Goal: Task Accomplishment & Management: Complete application form

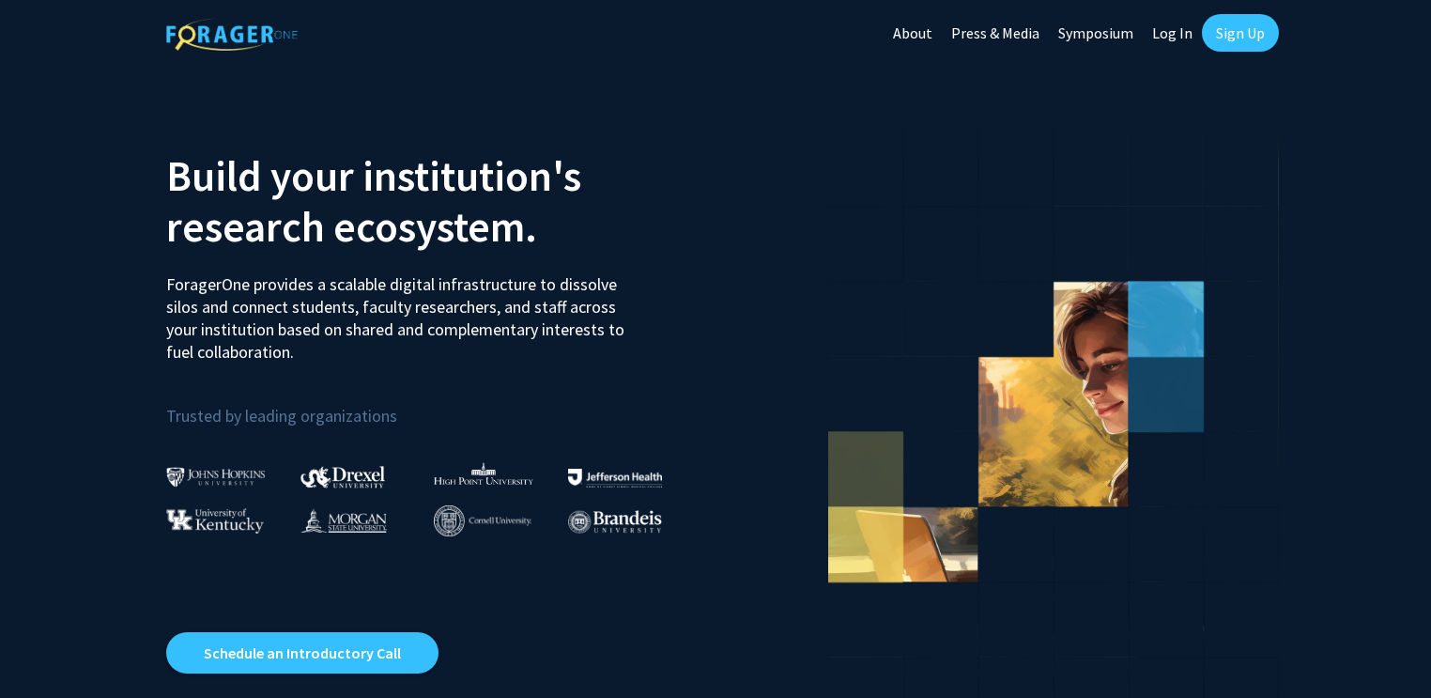
click at [1243, 19] on link "Sign Up" at bounding box center [1240, 33] width 77 height 38
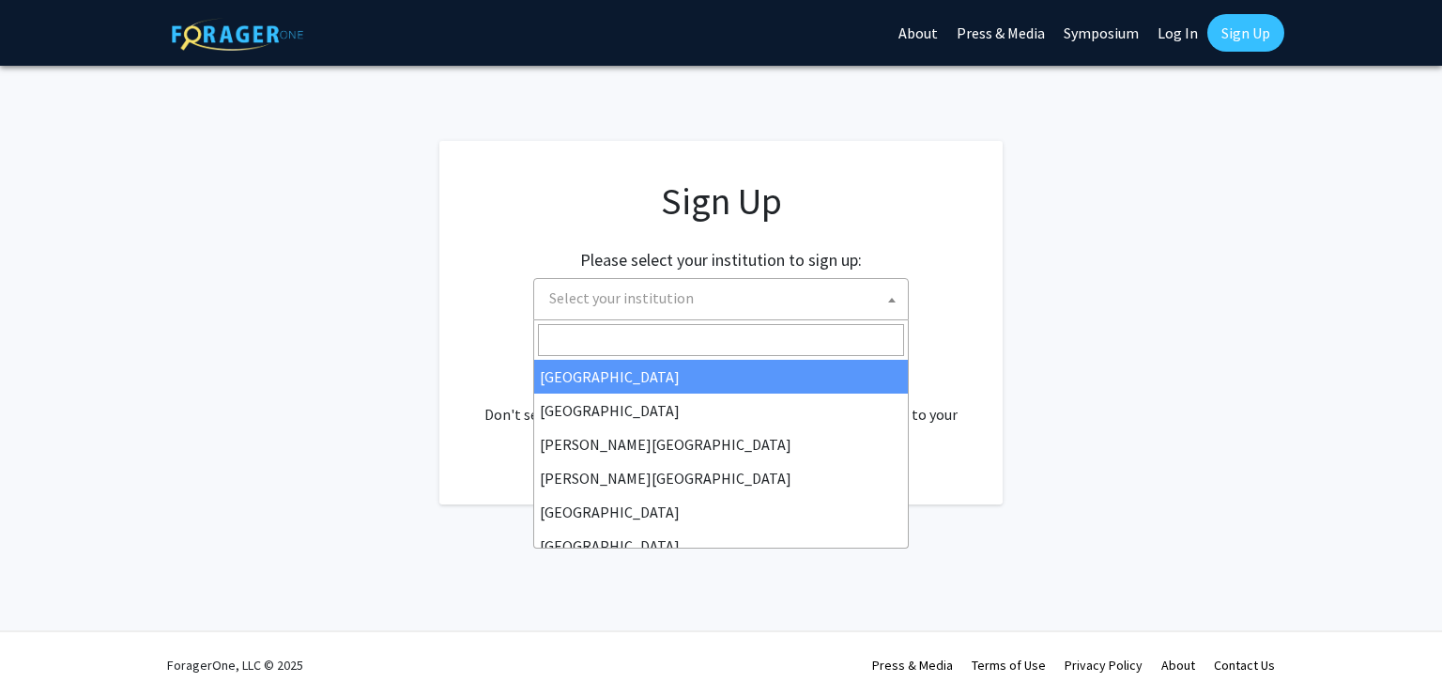
click at [866, 279] on span "Select your institution" at bounding box center [725, 298] width 366 height 38
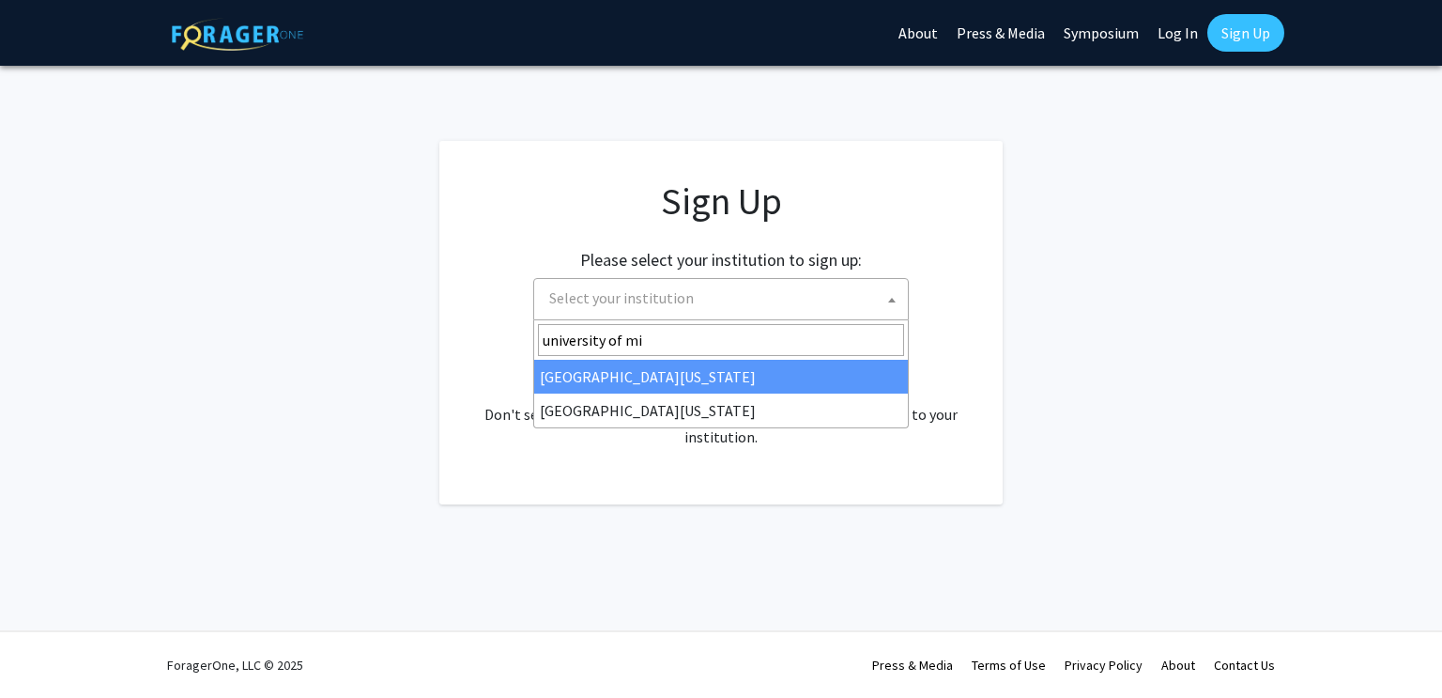
type input "university of mis"
select select "33"
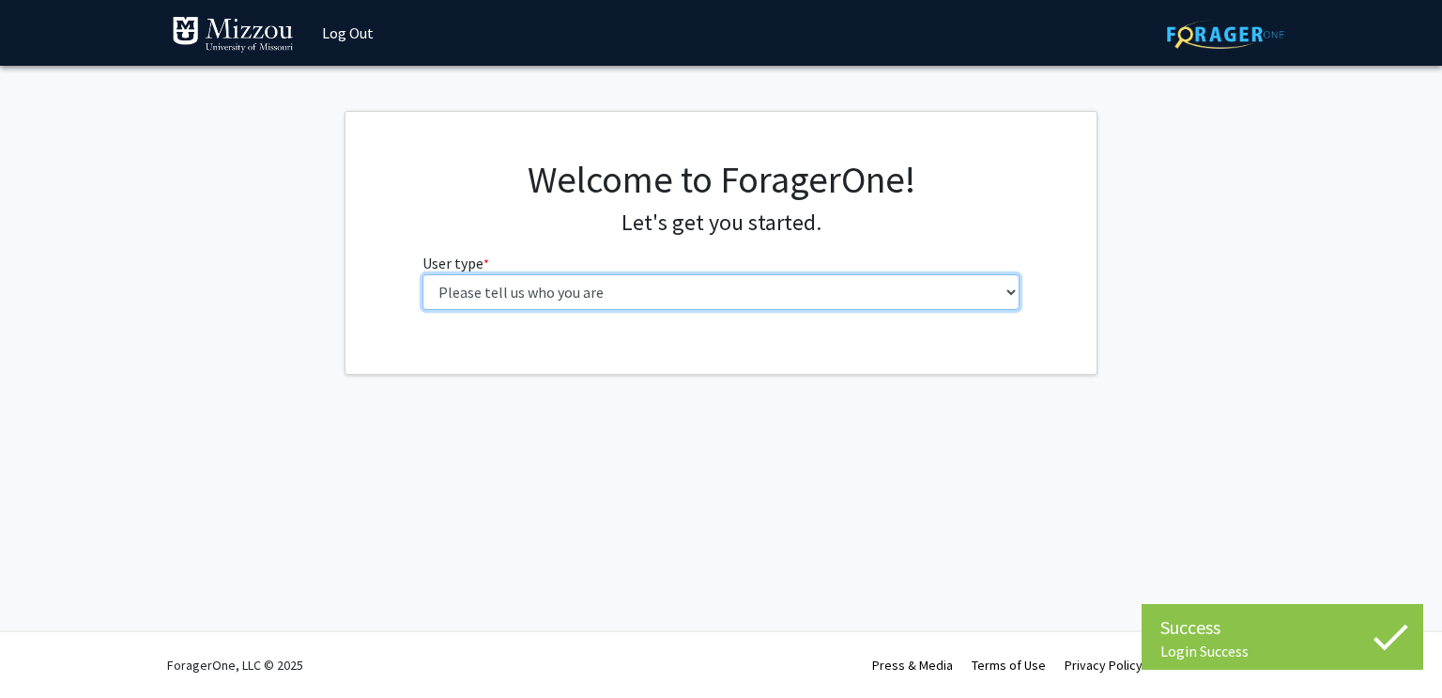
click at [800, 293] on select "Please tell us who you are Undergraduate Student Master's Student Doctoral Cand…" at bounding box center [722, 292] width 598 height 36
click at [423, 274] on select "Please tell us who you are Undergraduate Student Master's Student Doctoral Cand…" at bounding box center [722, 292] width 598 height 36
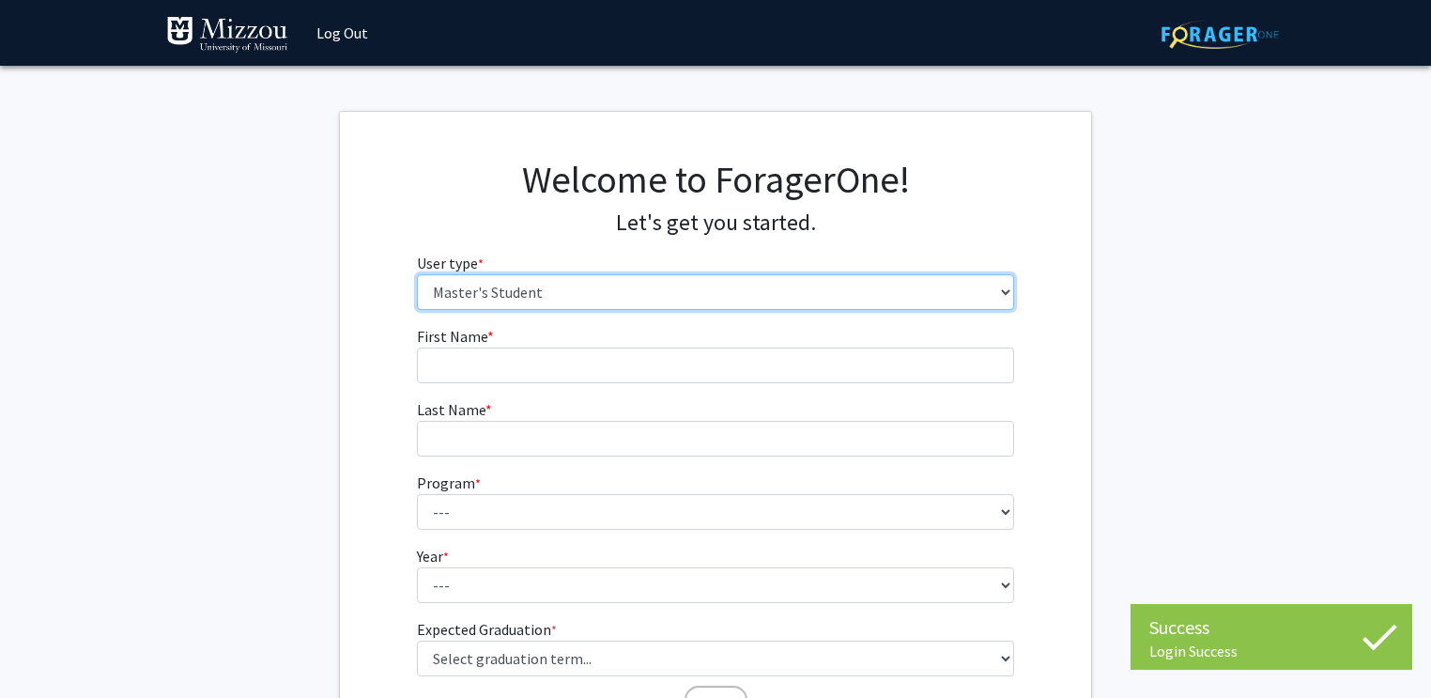
click at [698, 300] on select "Please tell us who you are Undergraduate Student Master's Student Doctoral Cand…" at bounding box center [716, 292] width 598 height 36
select select "1: undergrad"
click at [417, 274] on select "Please tell us who you are Undergraduate Student Master's Student Doctoral Cand…" at bounding box center [716, 292] width 598 height 36
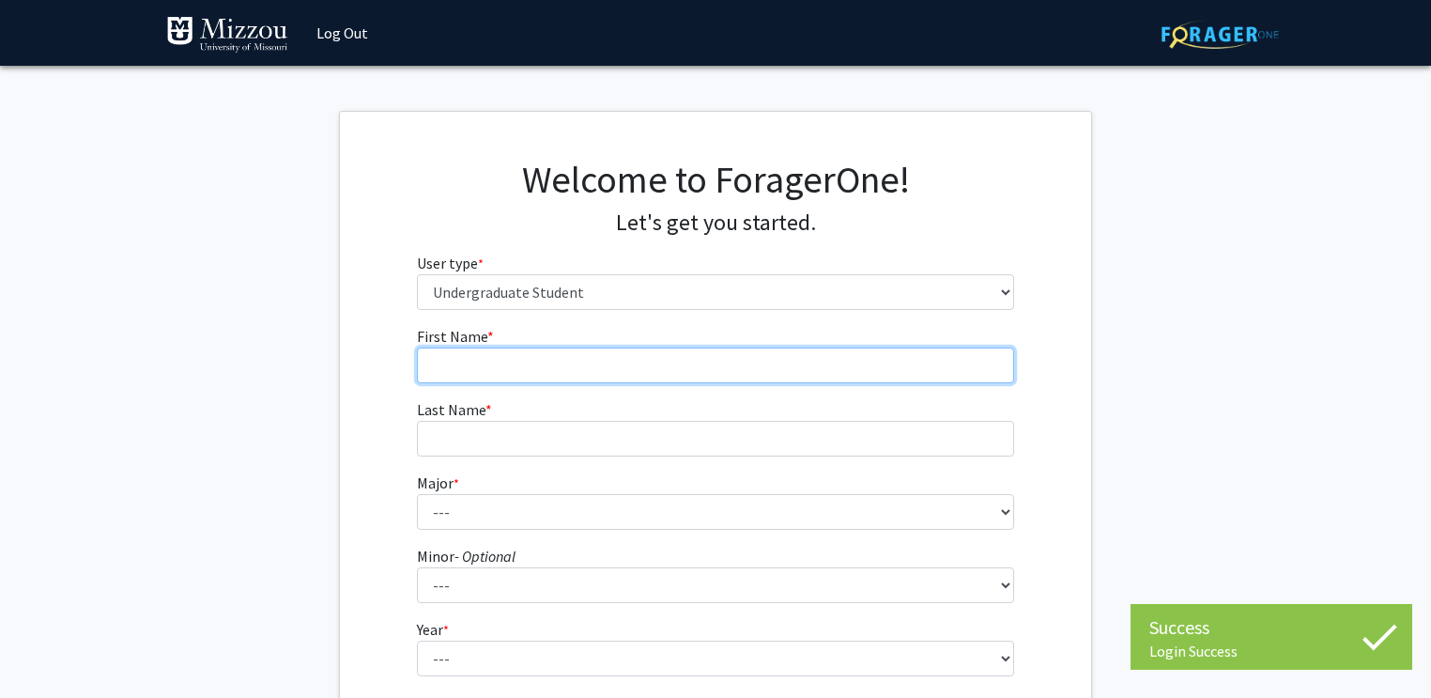
click at [660, 360] on input "First Name * required" at bounding box center [716, 365] width 598 height 36
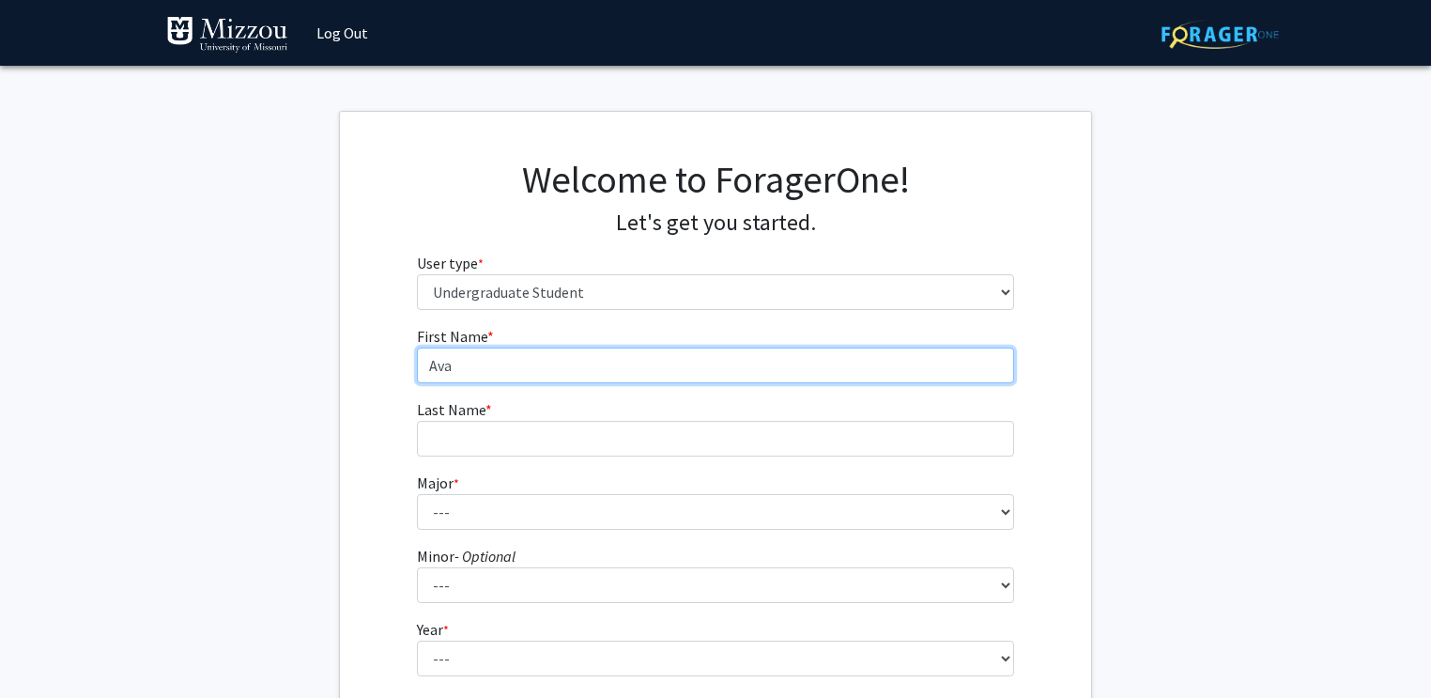
type input "Ava"
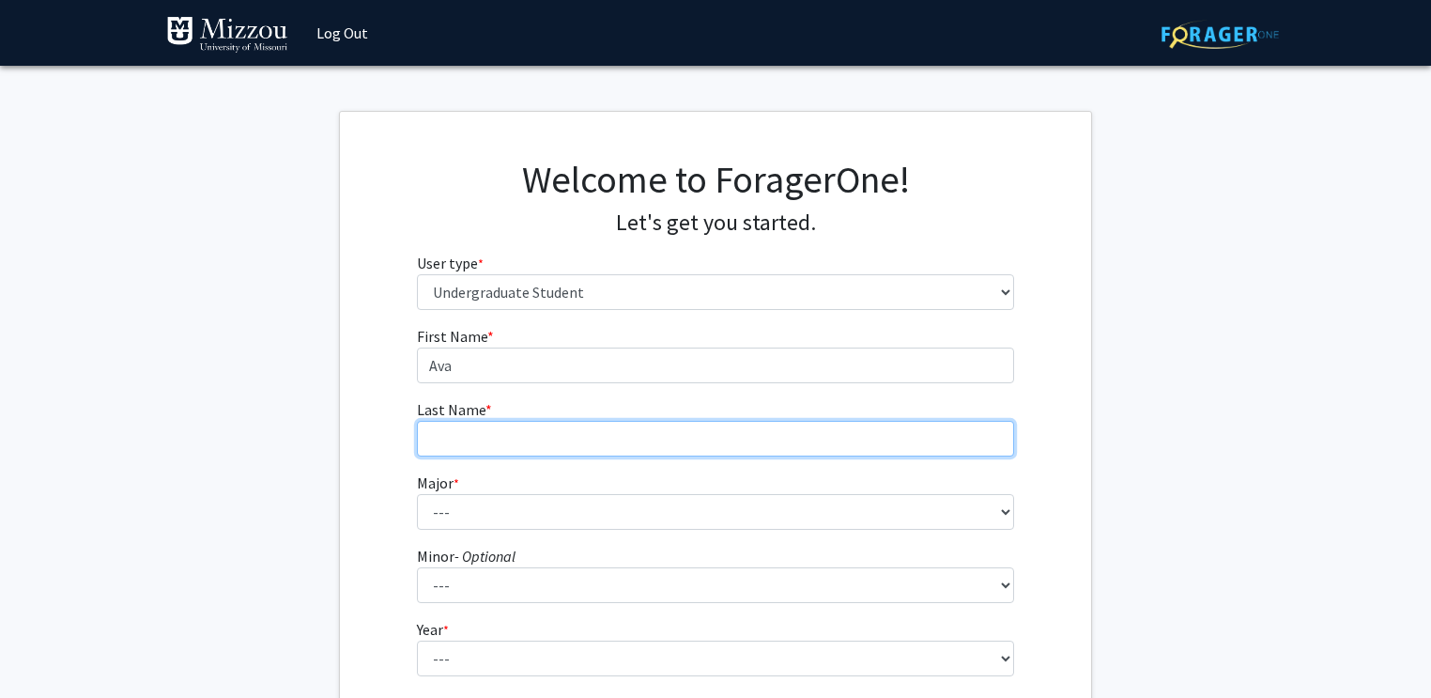
click at [624, 438] on input "Last Name * required" at bounding box center [716, 439] width 598 height 36
type input "Brower"
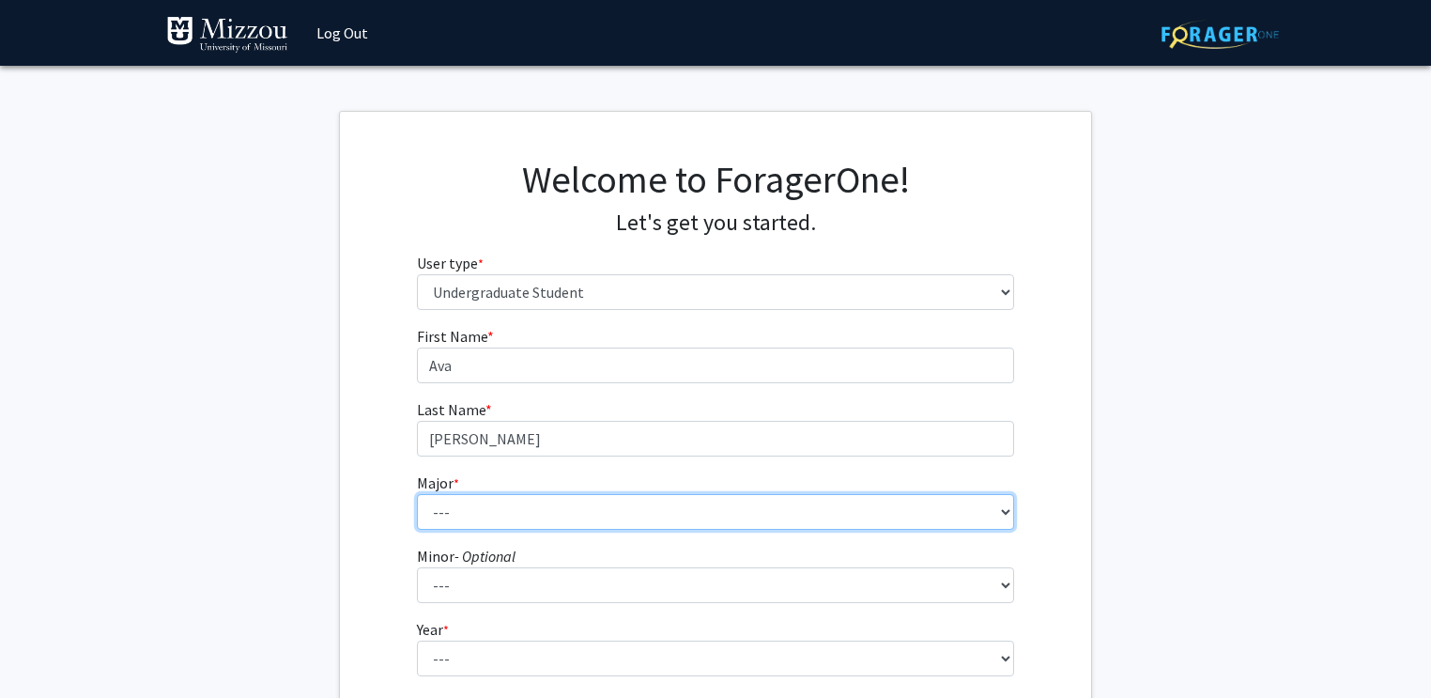
click at [653, 510] on select "--- Agribusiness Management Agricultural Education Agricultural Education: Comm…" at bounding box center [716, 512] width 598 height 36
select select "17: 2505"
click at [417, 494] on select "--- Agribusiness Management Agricultural Education Agricultural Education: Comm…" at bounding box center [716, 512] width 598 height 36
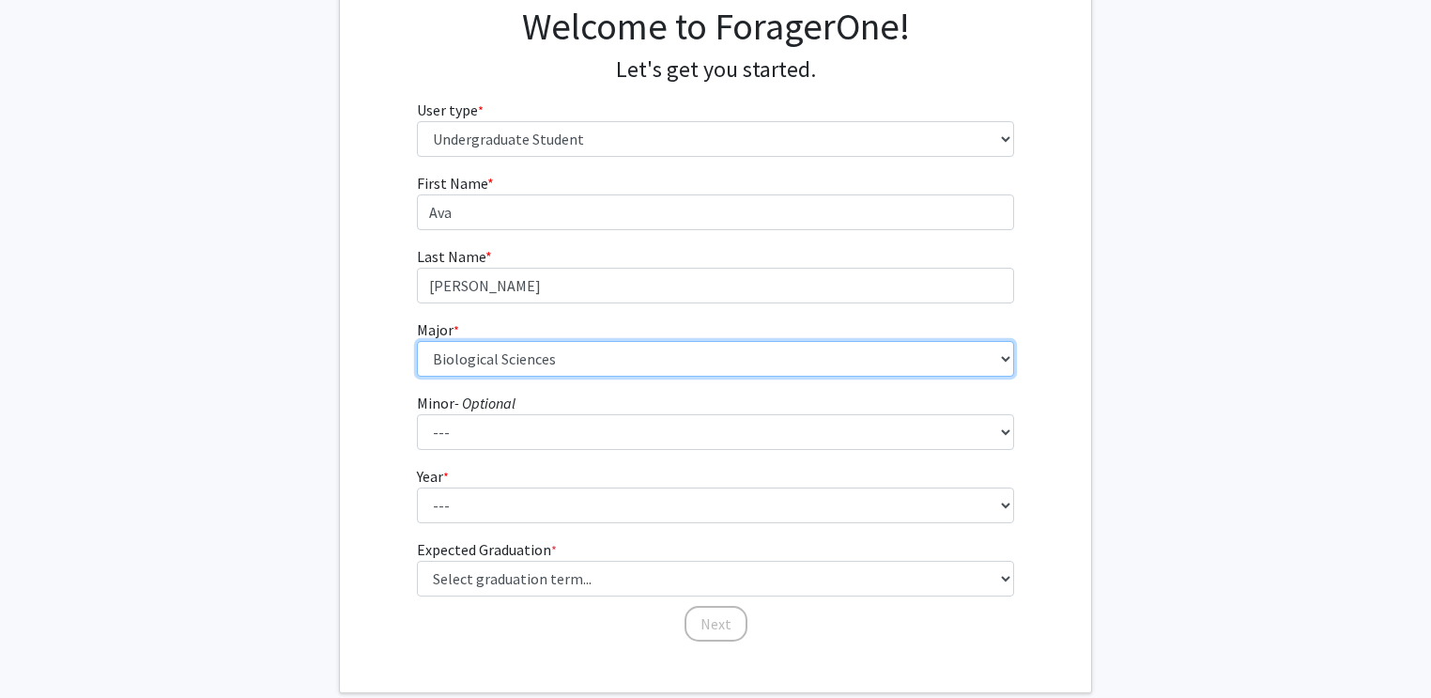
scroll to position [182, 0]
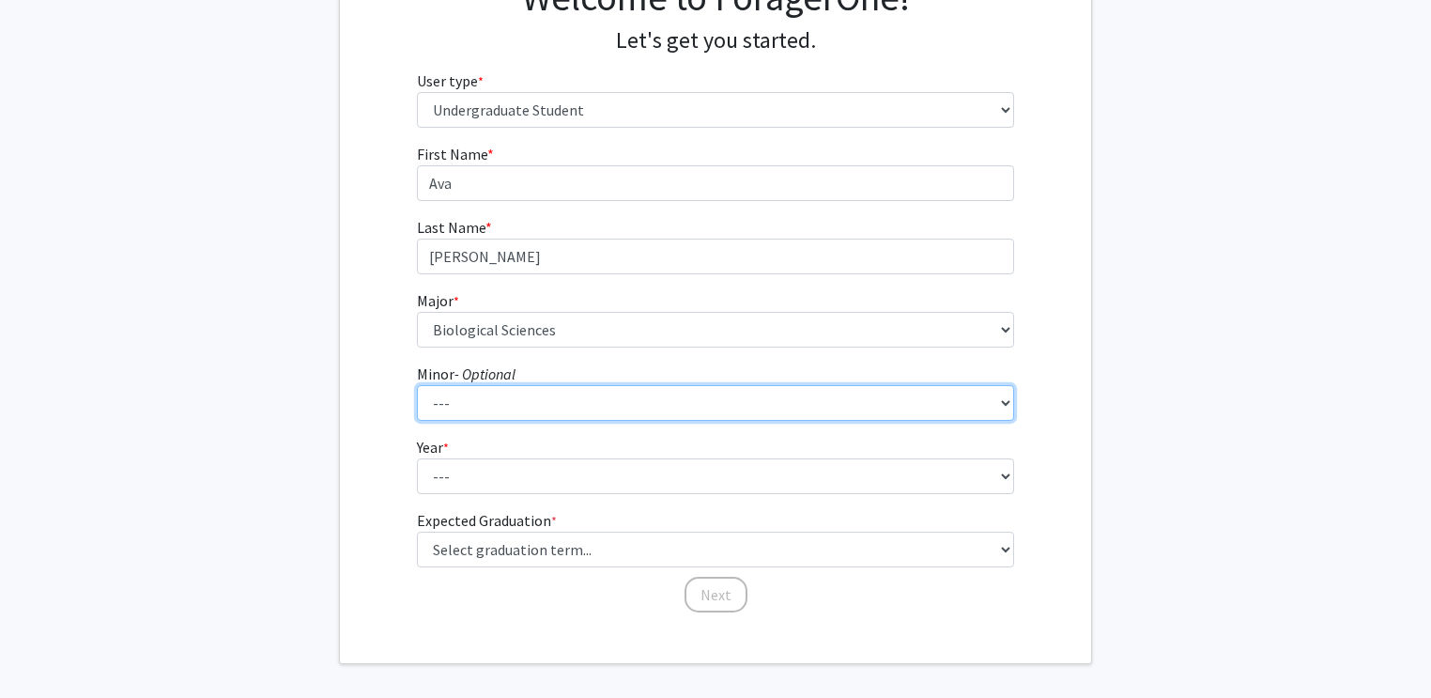
click at [623, 413] on select "--- Accountancy Aerospace Engineering Aerospace Studies Agribusiness Management…" at bounding box center [716, 403] width 598 height 36
select select "20: 1976"
click at [417, 385] on select "--- Accountancy Aerospace Engineering Aerospace Studies Agribusiness Management…" at bounding box center [716, 403] width 598 height 36
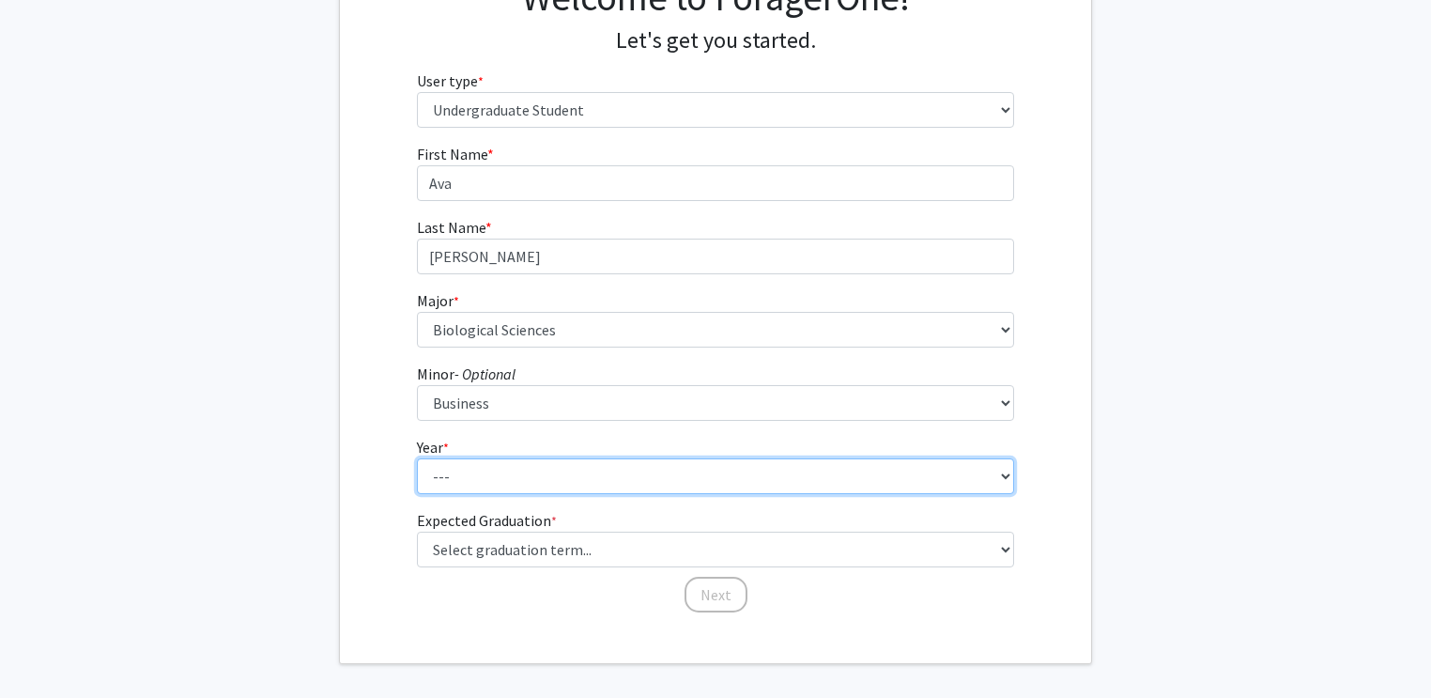
click at [588, 473] on select "--- First-year Sophomore Junior Senior Postbaccalaureate Certificate" at bounding box center [716, 476] width 598 height 36
select select "1: first-year"
click at [417, 458] on select "--- First-year Sophomore Junior Senior Postbaccalaureate Certificate" at bounding box center [716, 476] width 598 height 36
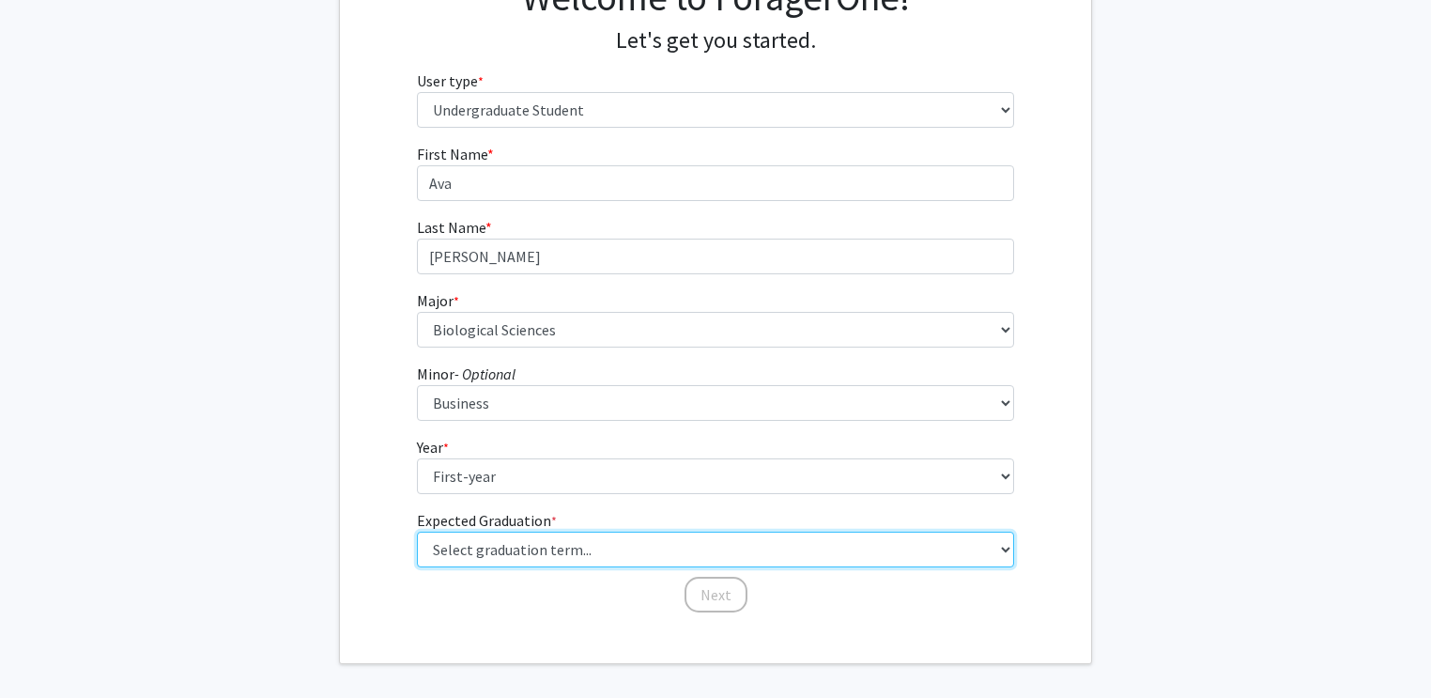
click at [592, 544] on select "Select graduation term... Spring 2025 Summer 2025 Fall 2025 Winter 2025 Spring …" at bounding box center [716, 549] width 598 height 36
select select "17: spring_2029"
click at [417, 531] on select "Select graduation term... Spring 2025 Summer 2025 Fall 2025 Winter 2025 Spring …" at bounding box center [716, 549] width 598 height 36
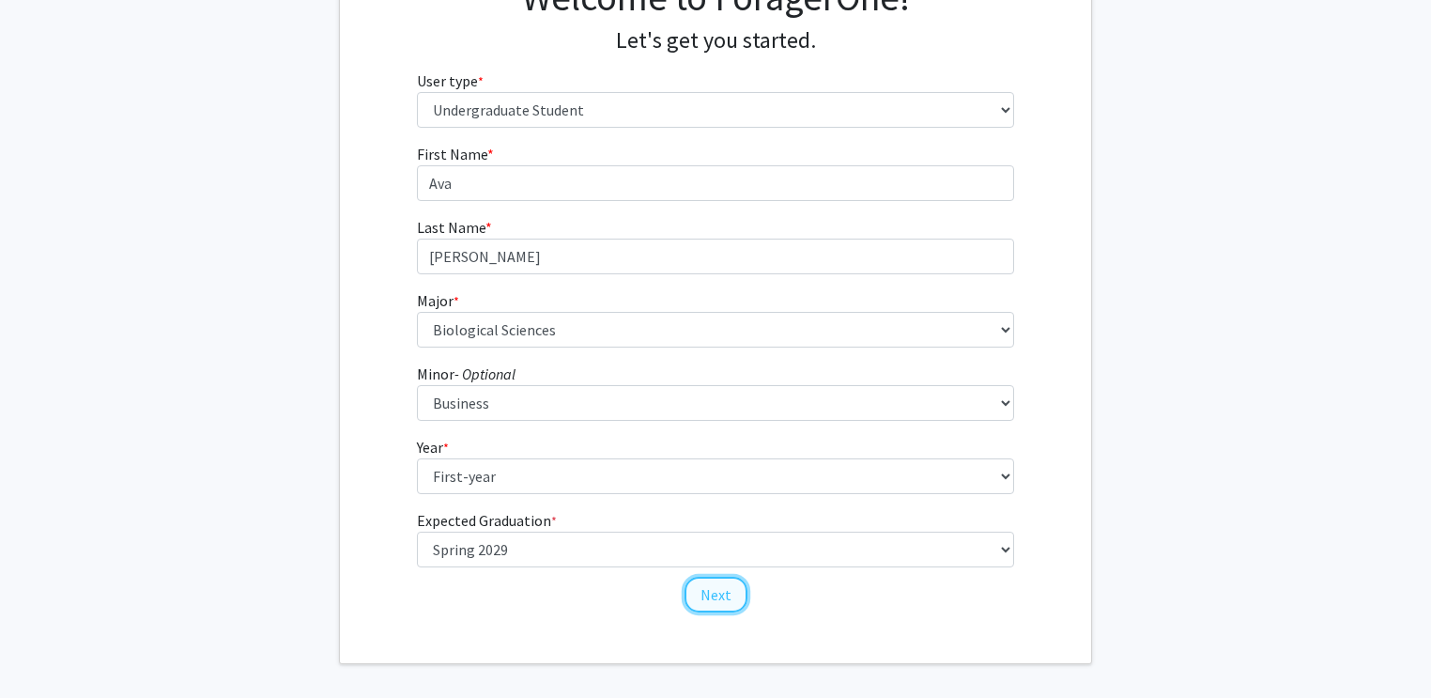
click at [714, 591] on button "Next" at bounding box center [715, 595] width 63 height 36
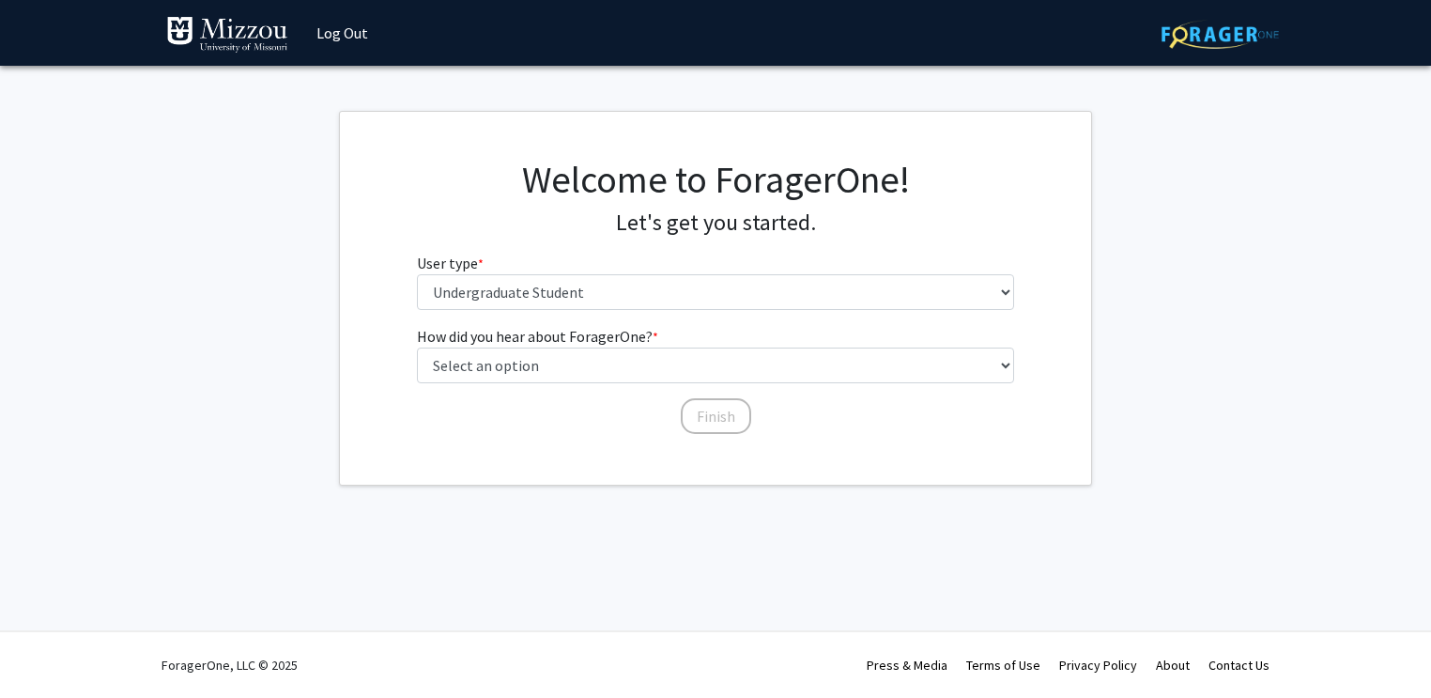
scroll to position [0, 0]
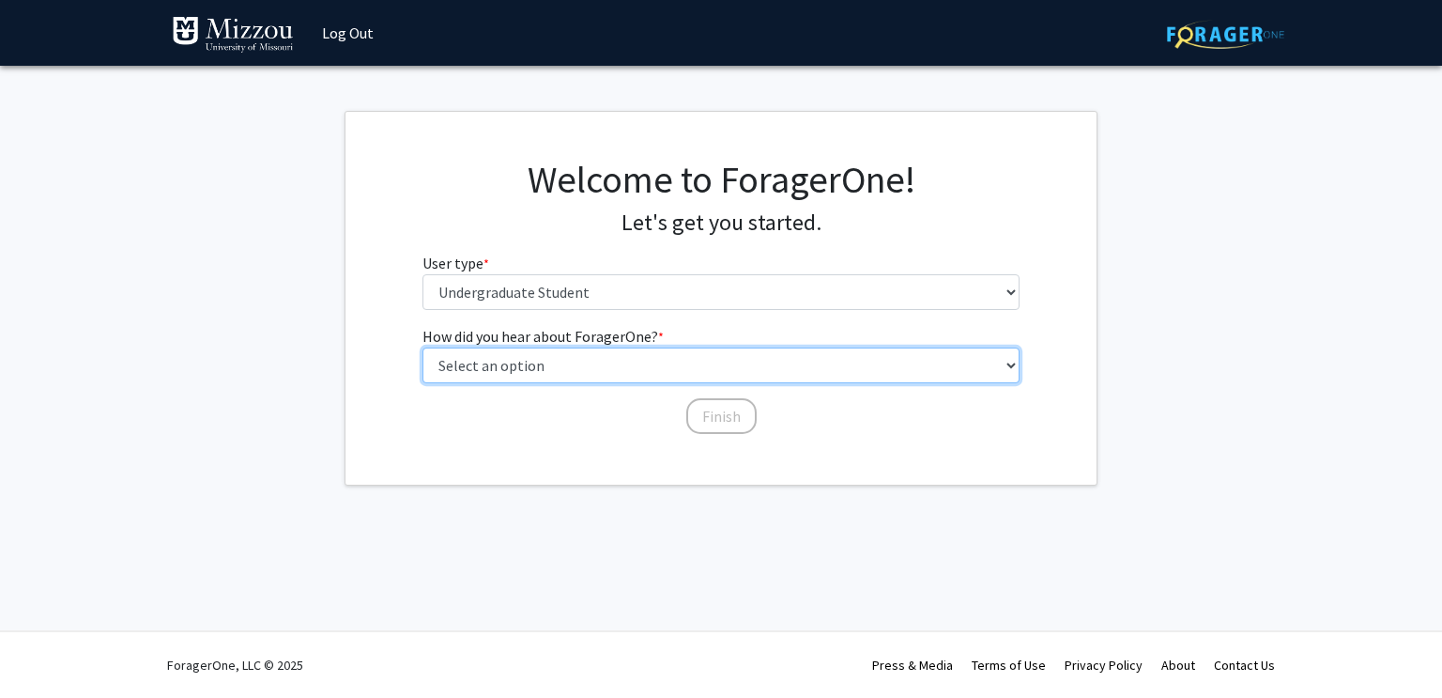
click at [640, 367] on select "Select an option Peer/student recommendation Faculty/staff recommendation Unive…" at bounding box center [722, 365] width 598 height 36
select select "3: university_website"
click at [423, 347] on select "Select an option Peer/student recommendation Faculty/staff recommendation Unive…" at bounding box center [722, 365] width 598 height 36
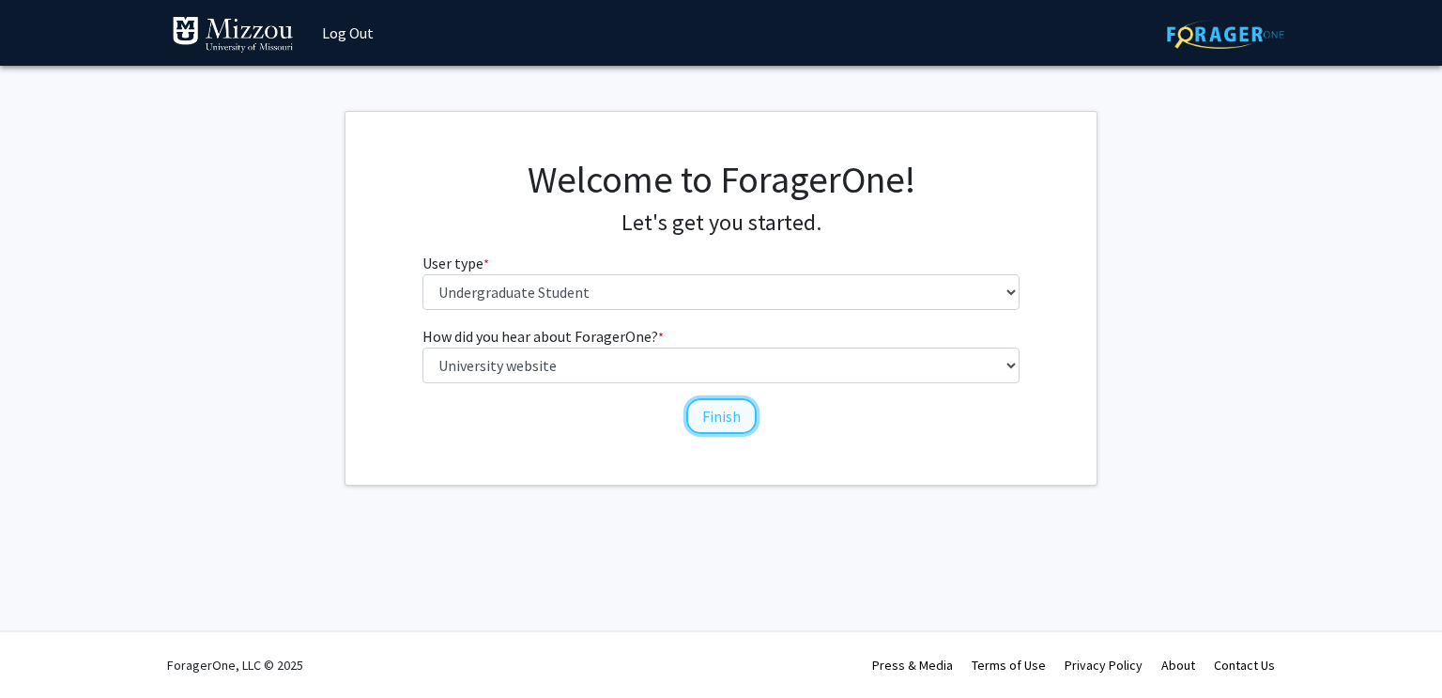
click at [730, 421] on button "Finish" at bounding box center [721, 416] width 70 height 36
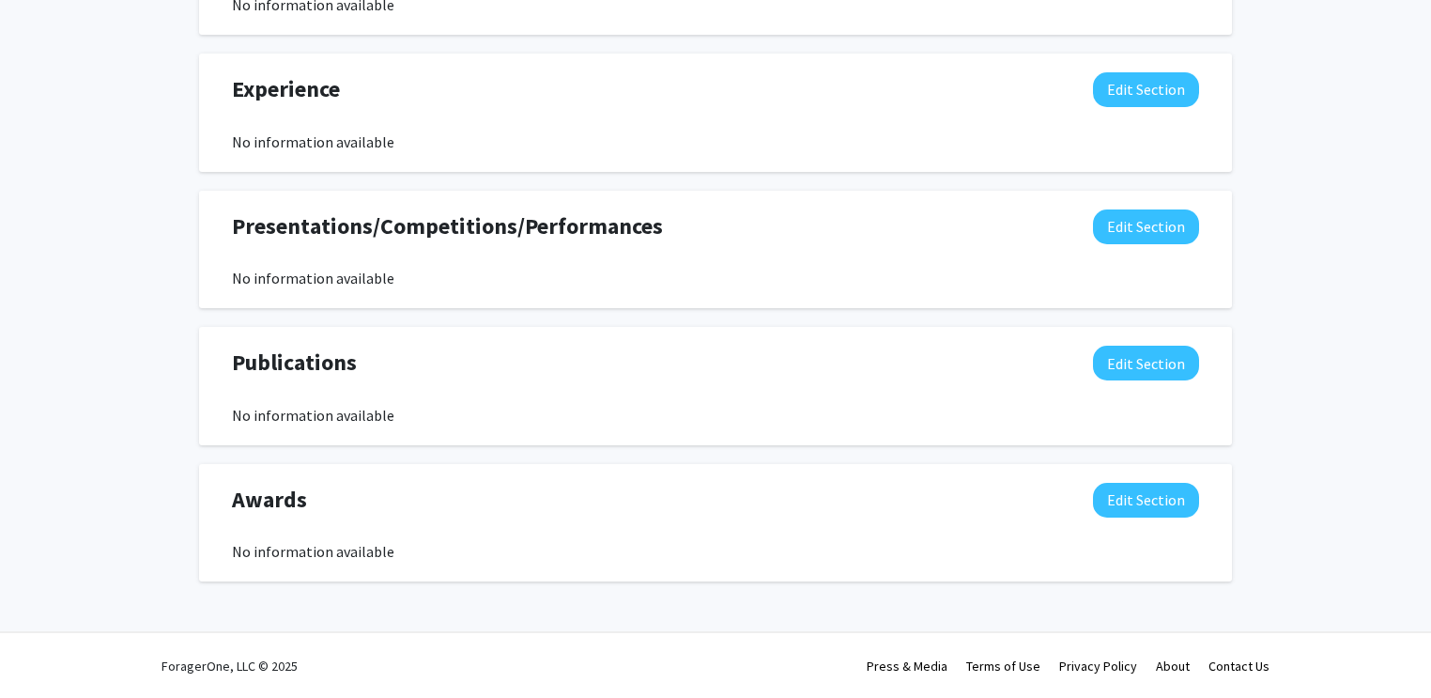
scroll to position [1090, 0]
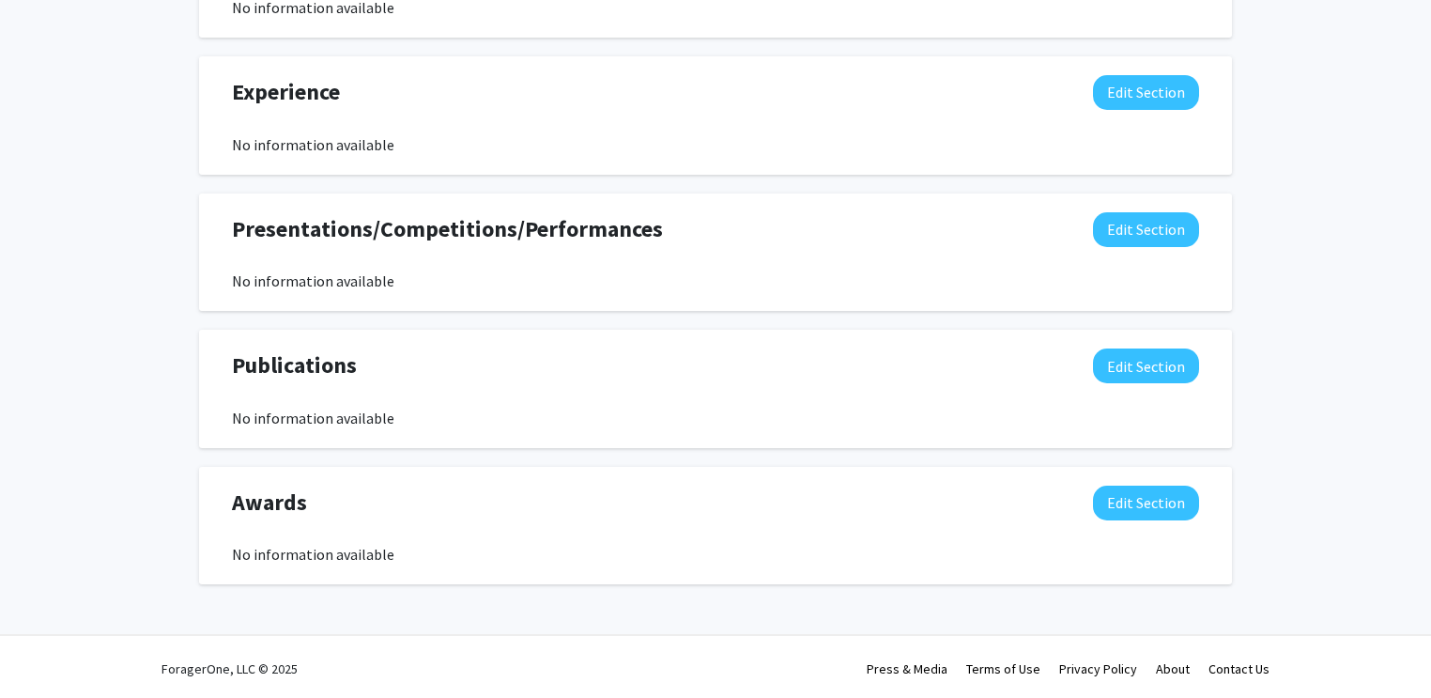
click at [807, 389] on div "Publications Edit Section" at bounding box center [715, 369] width 995 height 43
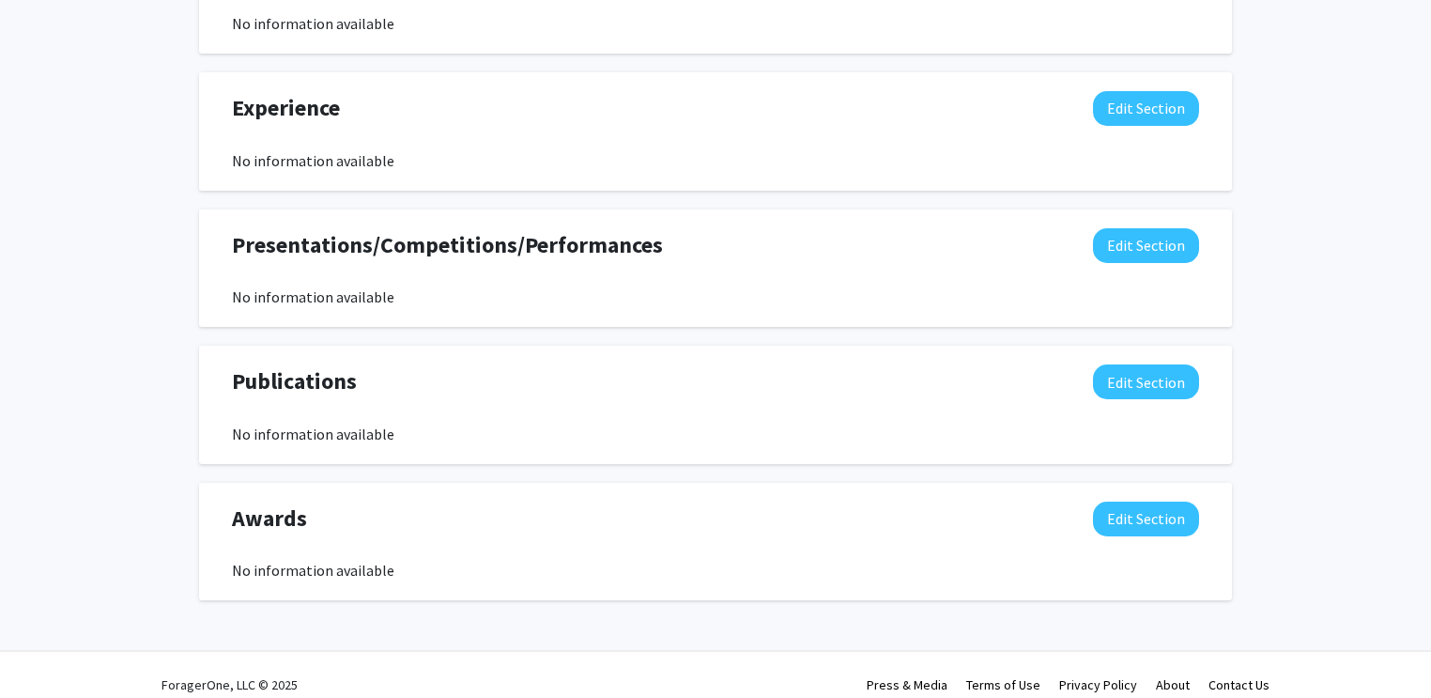
scroll to position [0, 0]
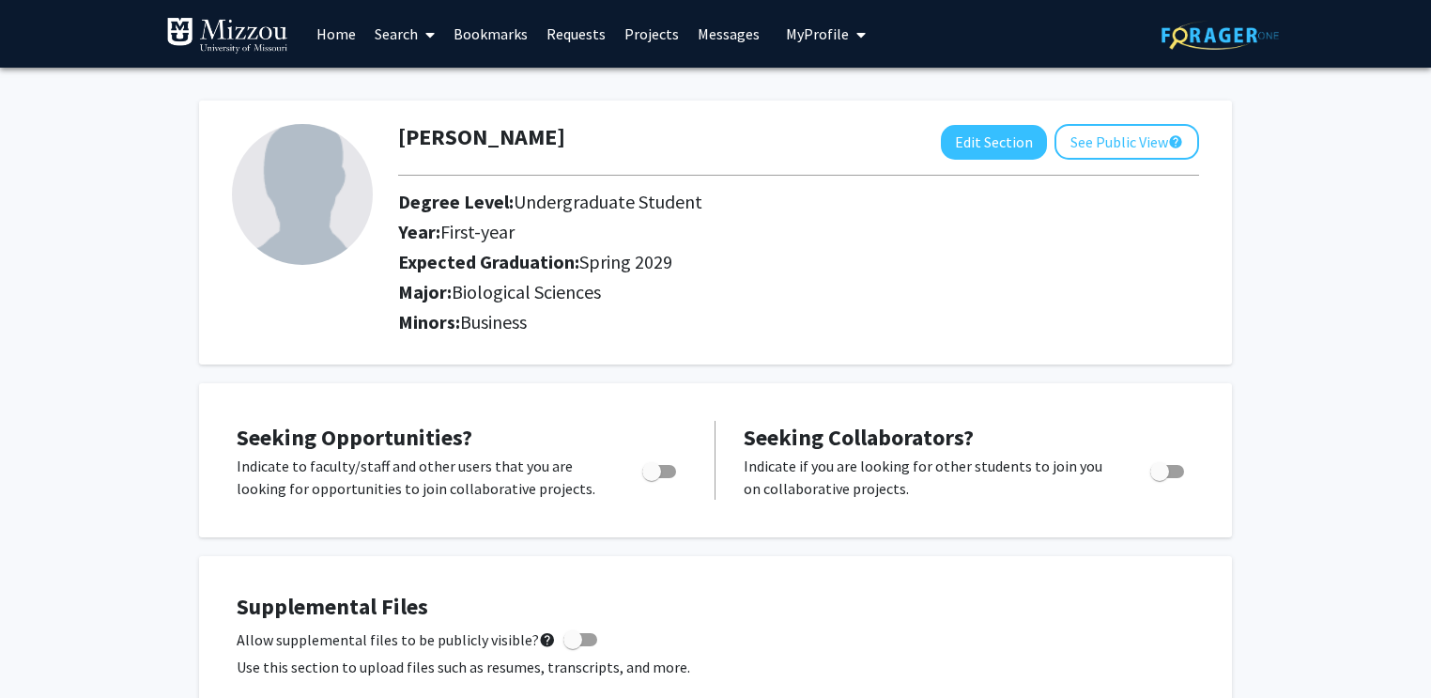
click at [415, 30] on link "Search" at bounding box center [404, 34] width 79 height 66
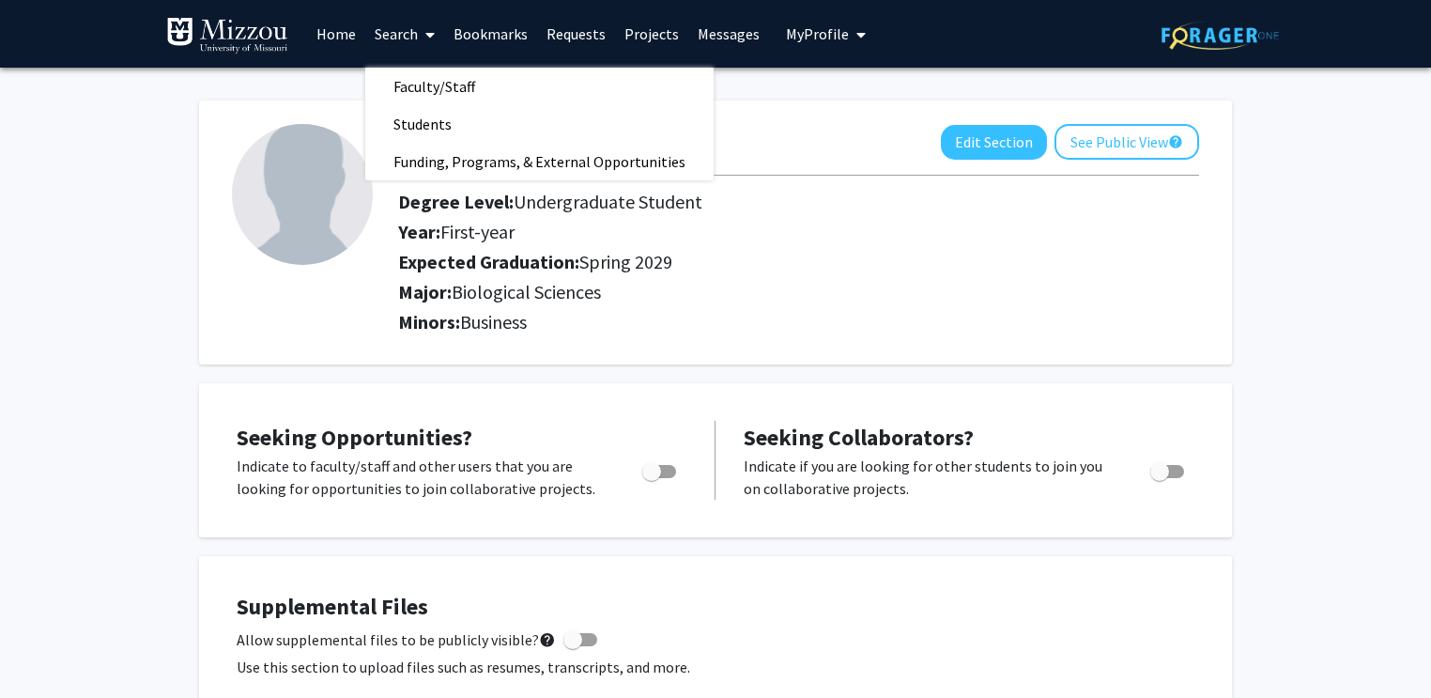
click at [337, 31] on link "Home" at bounding box center [336, 34] width 58 height 66
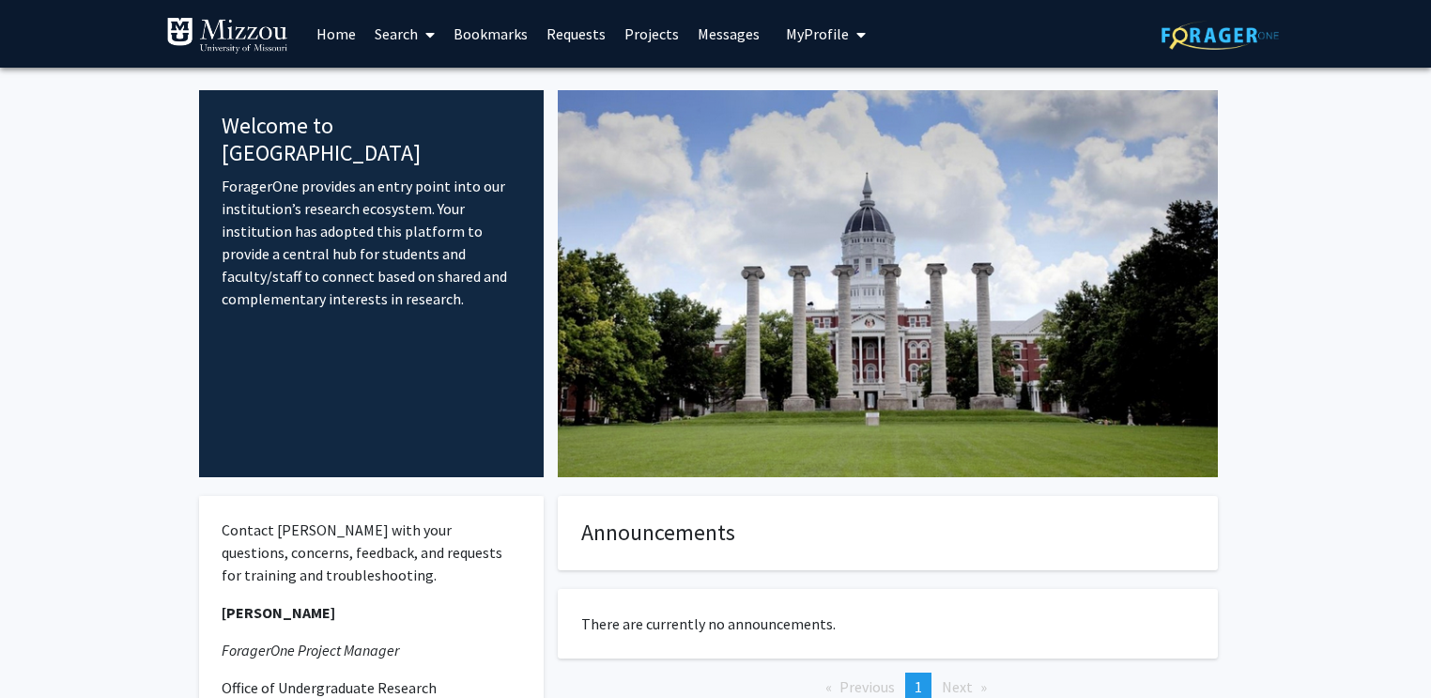
click at [807, 43] on button "My Profile" at bounding box center [825, 34] width 91 height 68
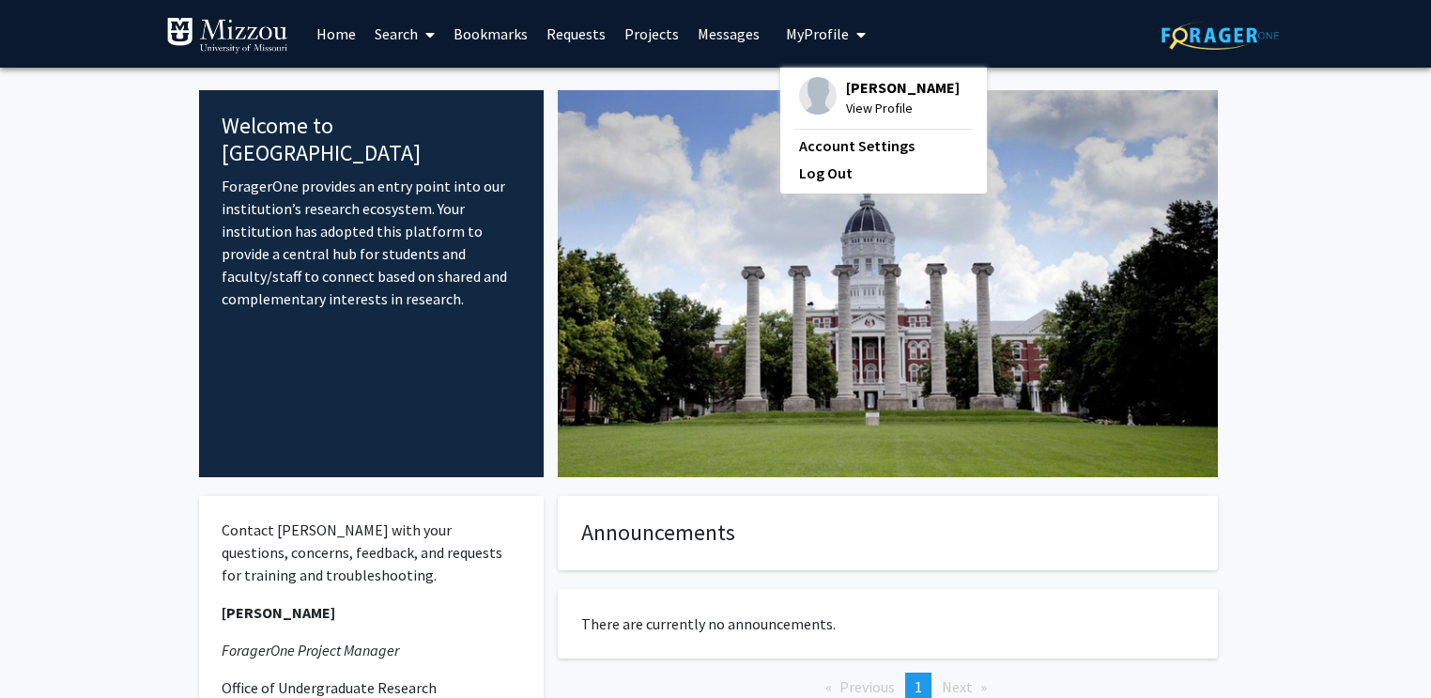
click at [642, 41] on link "Projects" at bounding box center [651, 34] width 73 height 66
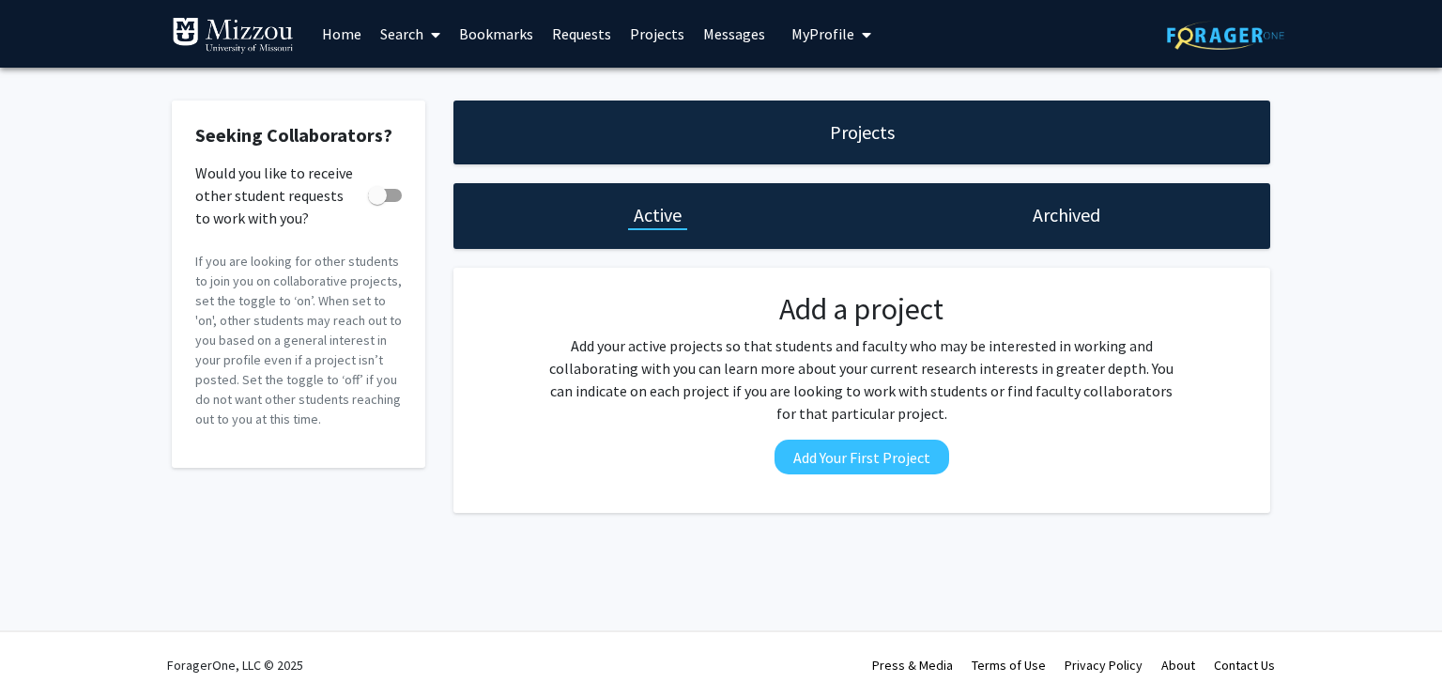
click at [414, 35] on link "Search" at bounding box center [410, 34] width 79 height 66
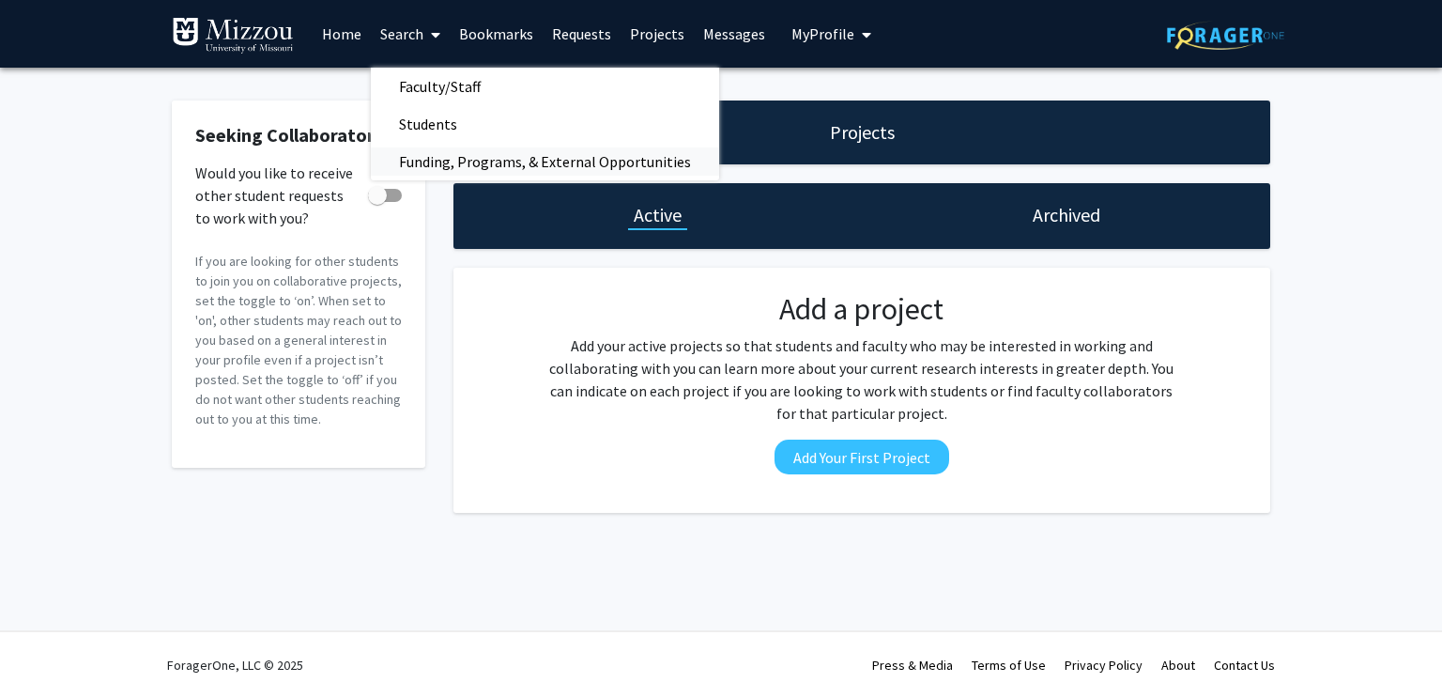
click at [624, 161] on span "Funding, Programs, & External Opportunities" at bounding box center [545, 162] width 348 height 38
